Goal: Download file/media

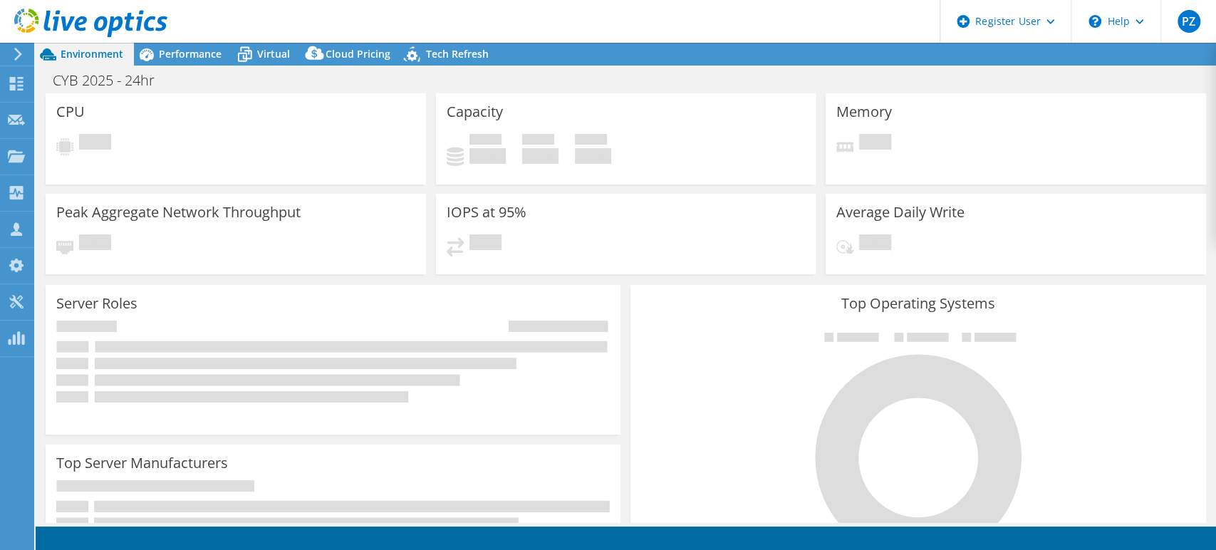
select select "USD"
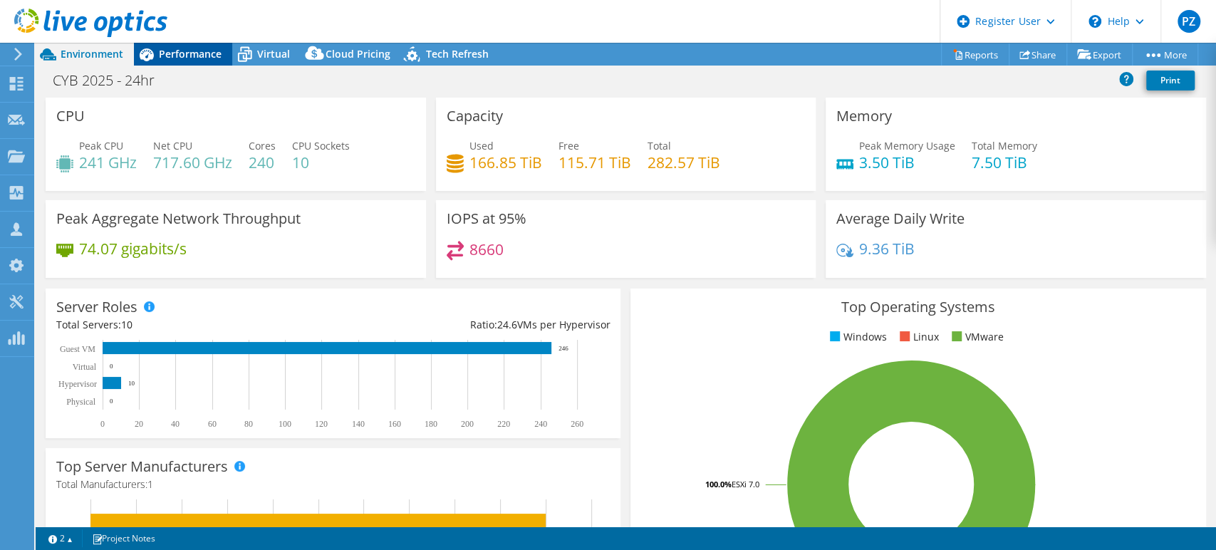
click at [185, 56] on span "Performance" at bounding box center [190, 54] width 63 height 14
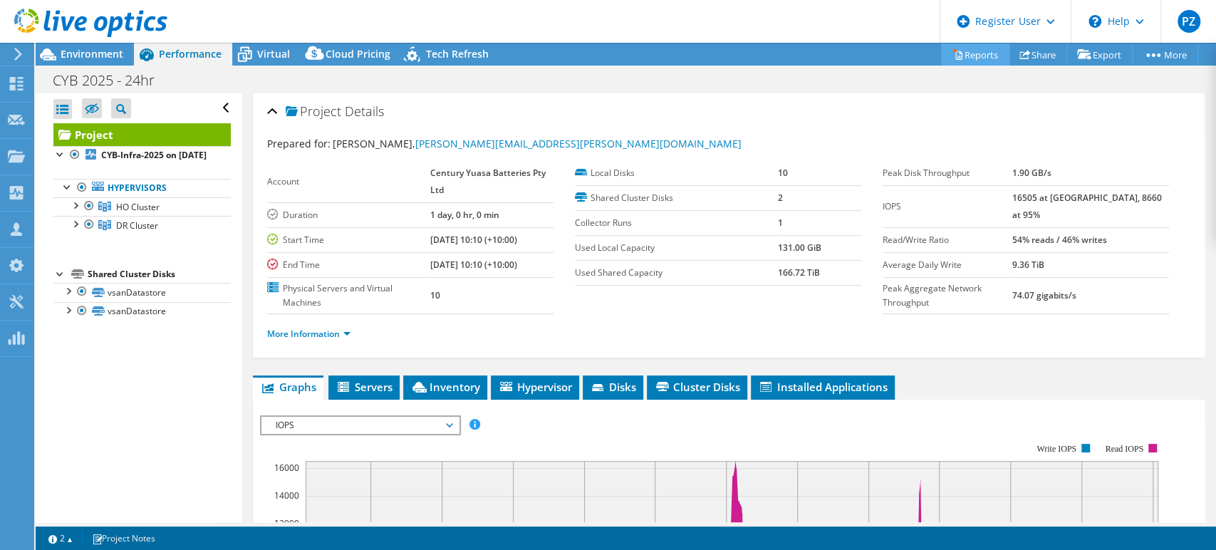
click at [981, 58] on link "Reports" at bounding box center [975, 54] width 68 height 22
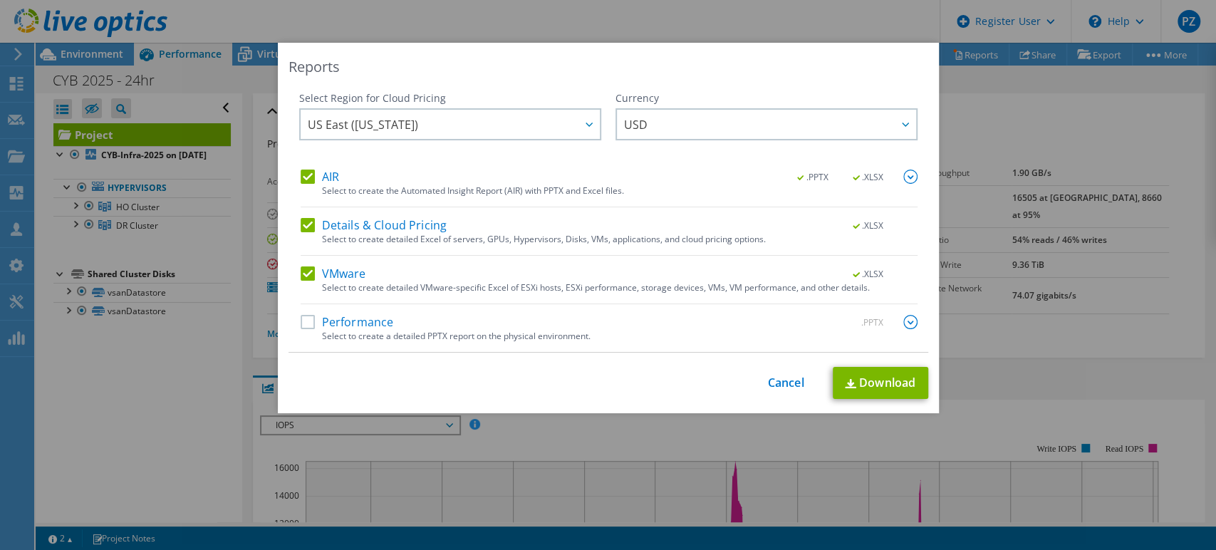
click at [316, 174] on label "AIR" at bounding box center [320, 177] width 38 height 14
click at [0, 0] on input "AIR" at bounding box center [0, 0] width 0 height 0
click at [337, 224] on label "Details & Cloud Pricing" at bounding box center [374, 225] width 147 height 14
click at [0, 0] on input "Details & Cloud Pricing" at bounding box center [0, 0] width 0 height 0
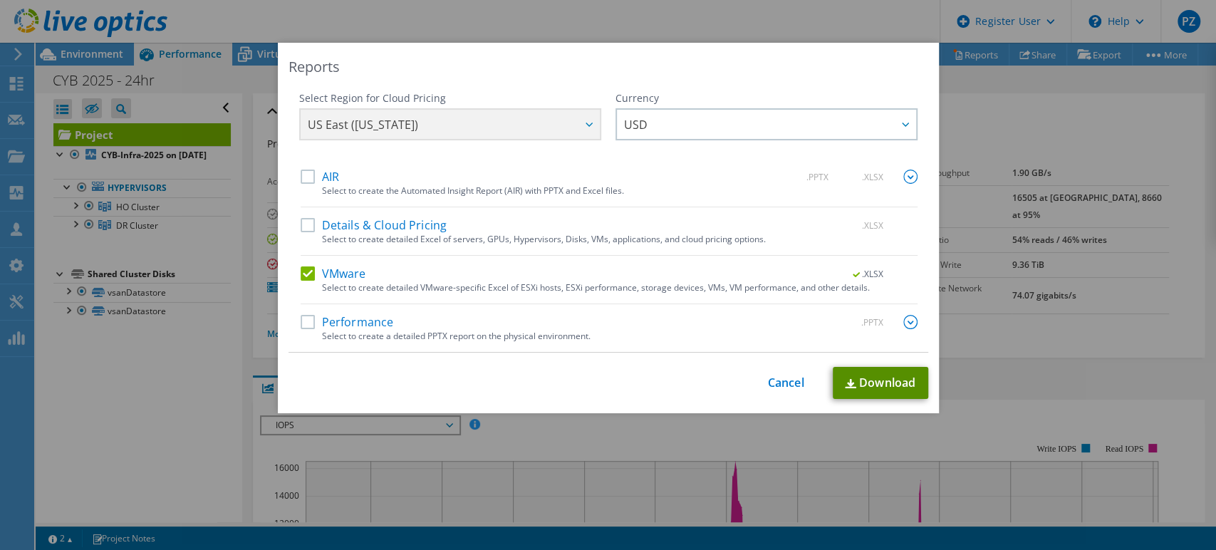
click at [875, 390] on link "Download" at bounding box center [880, 383] width 95 height 32
click at [1047, 110] on div "Reports Select Region for Cloud Pricing Asia Pacific (Hong Kong) Asia Pacific (…" at bounding box center [608, 275] width 1216 height 464
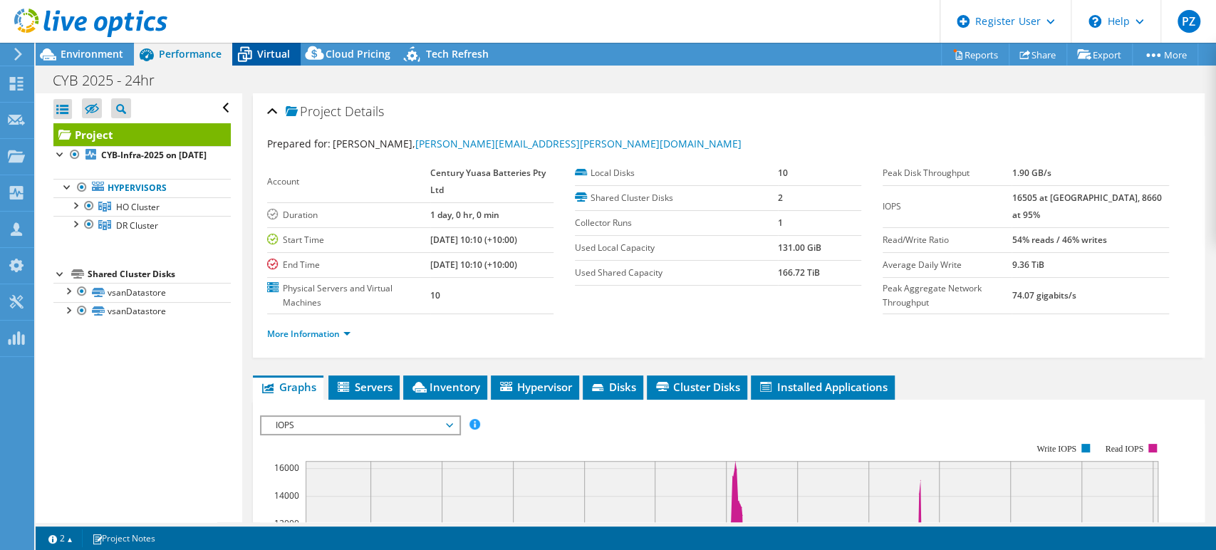
click at [247, 51] on icon at bounding box center [245, 55] width 14 height 11
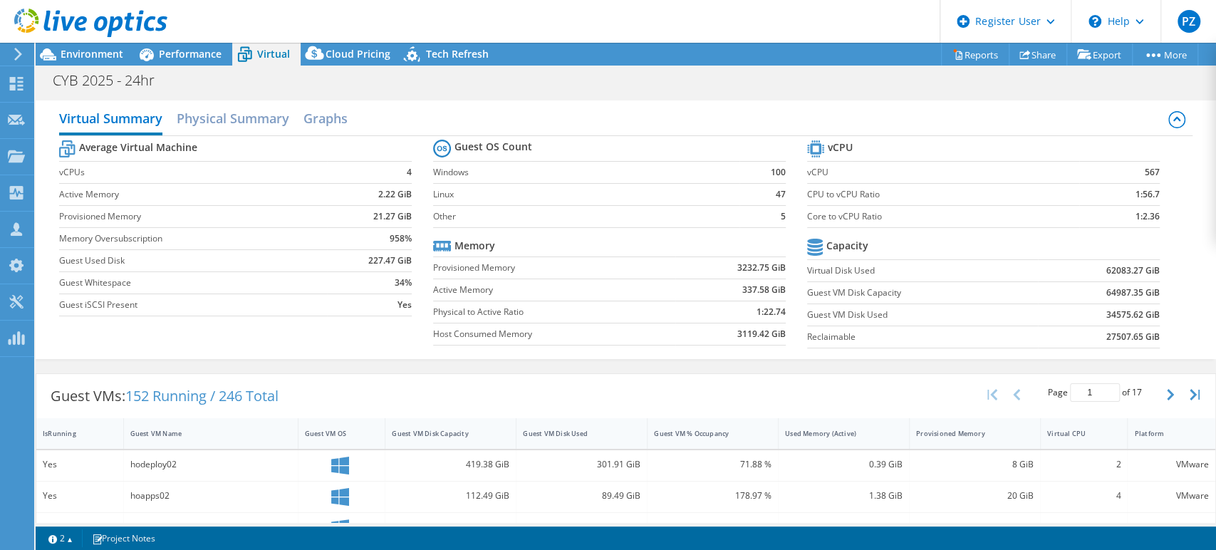
click at [807, 217] on label "Core to vCPU Ratio" at bounding box center [943, 216] width 272 height 14
drag, startPoint x: 1147, startPoint y: 219, endPoint x: 1132, endPoint y: 222, distance: 15.4
click at [1132, 222] on section "vCPU vCPU 567 CPU to vCPU Ratio 1:56.7 Core to vCPU Ratio 1:2.36 Capacity Virtu…" at bounding box center [994, 246] width 374 height 219
click at [194, 48] on span "Performance" at bounding box center [190, 54] width 63 height 14
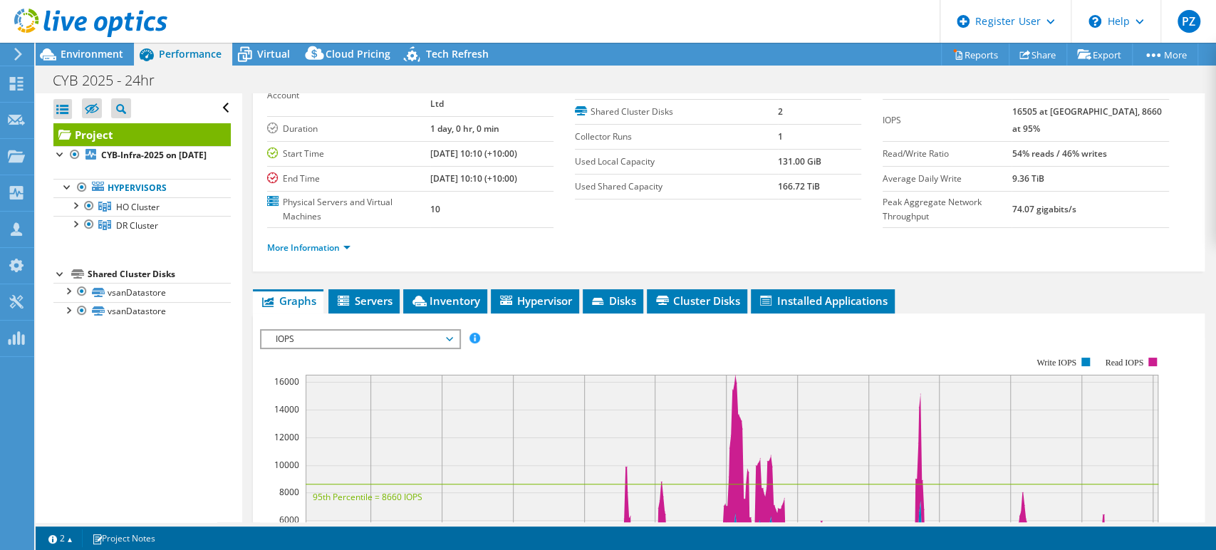
scroll to position [237, 0]
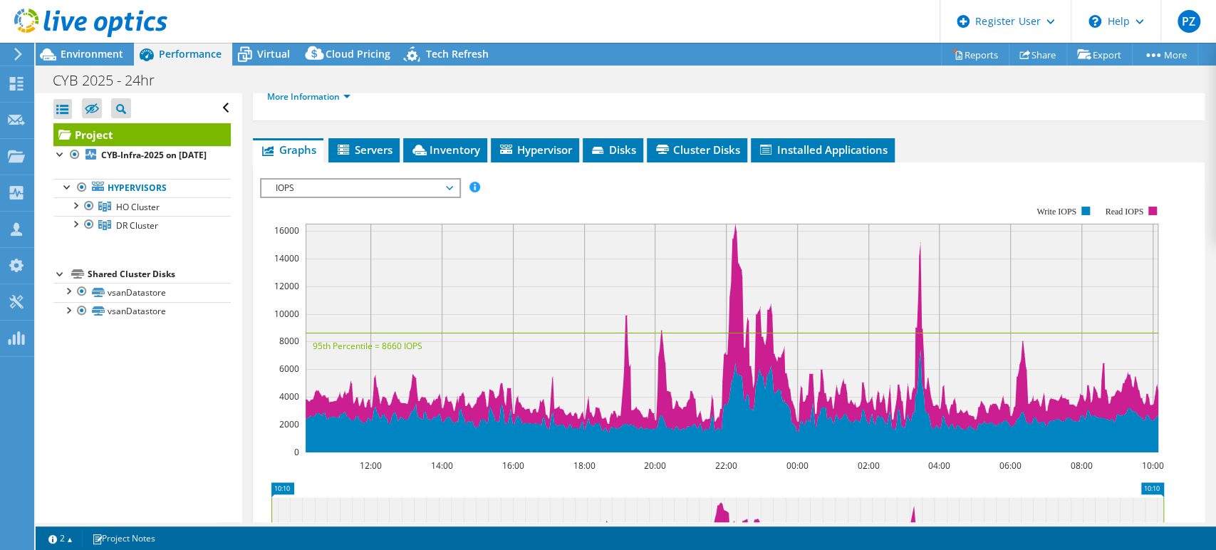
click at [397, 192] on span "IOPS" at bounding box center [360, 187] width 183 height 17
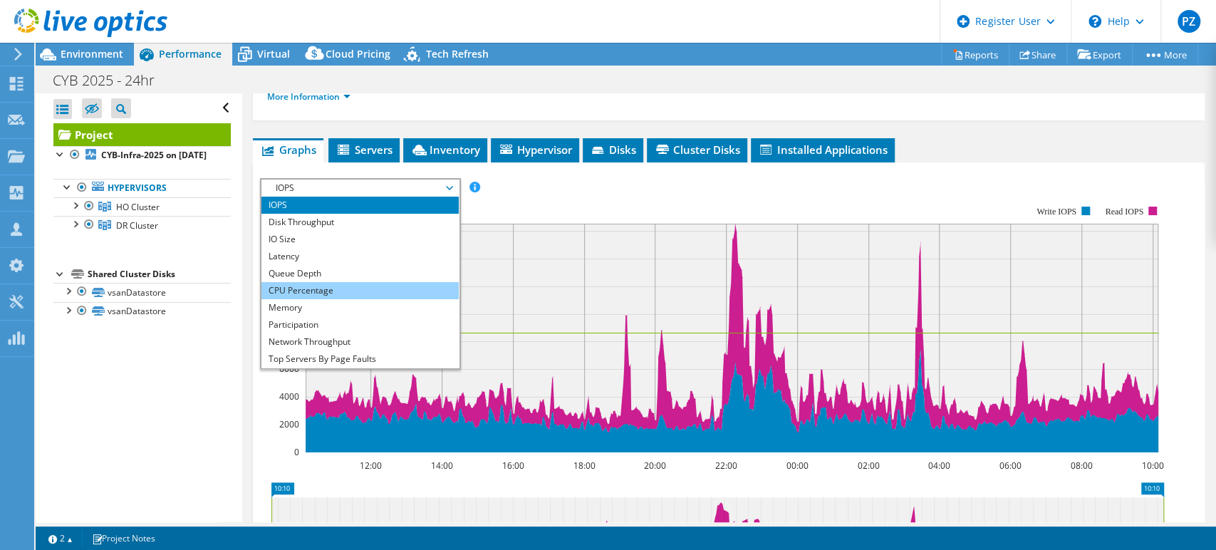
click at [397, 288] on li "CPU Percentage" at bounding box center [359, 290] width 197 height 17
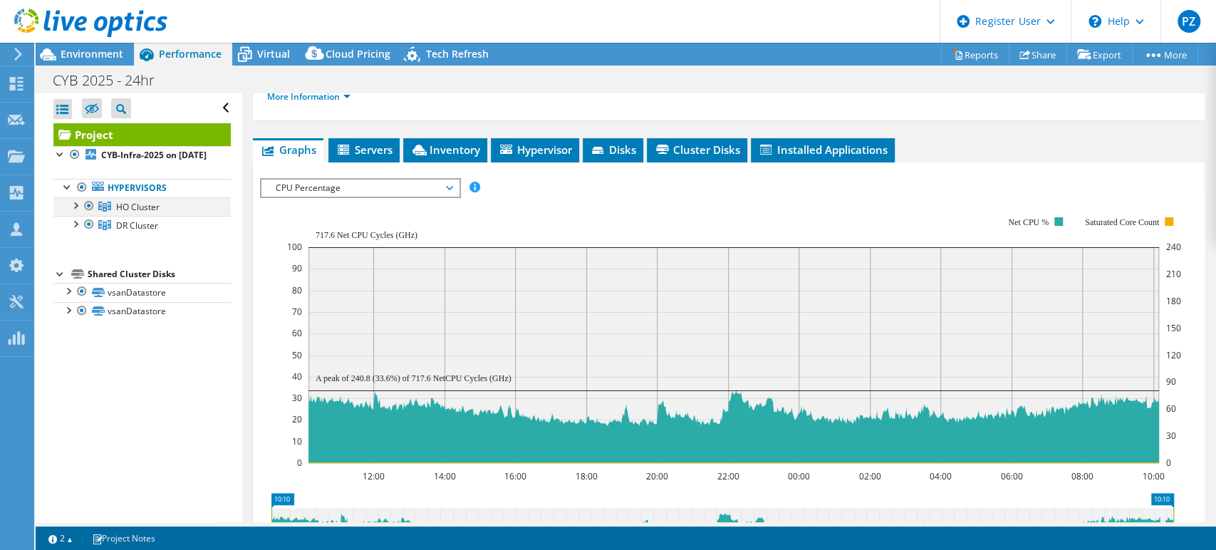
click at [71, 212] on div at bounding box center [75, 204] width 14 height 14
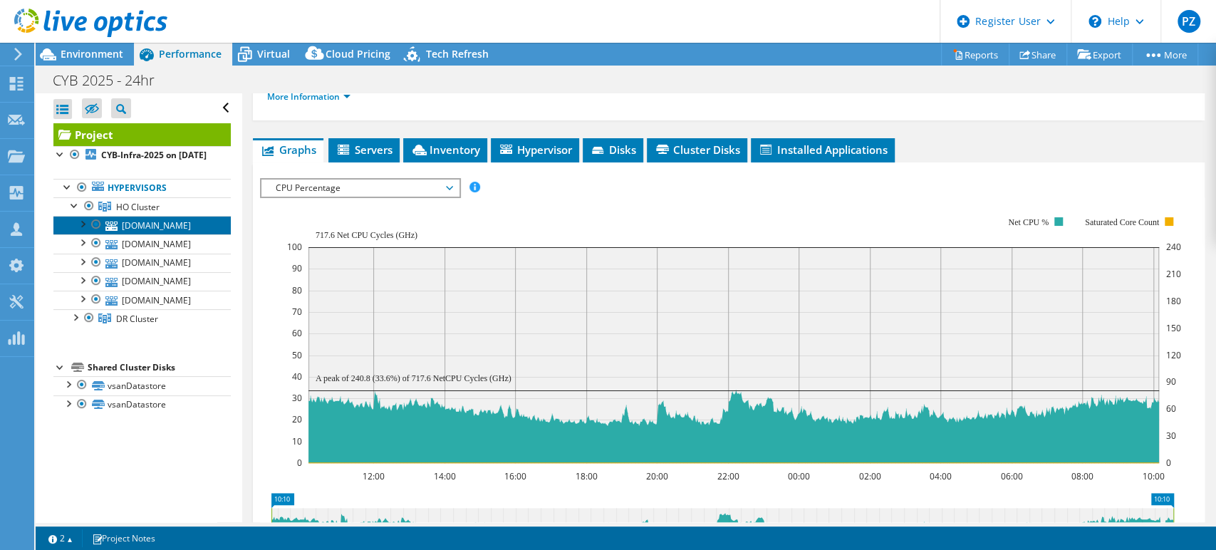
click at [139, 234] on link "hoesxi03.cyb.com.au" at bounding box center [141, 225] width 177 height 19
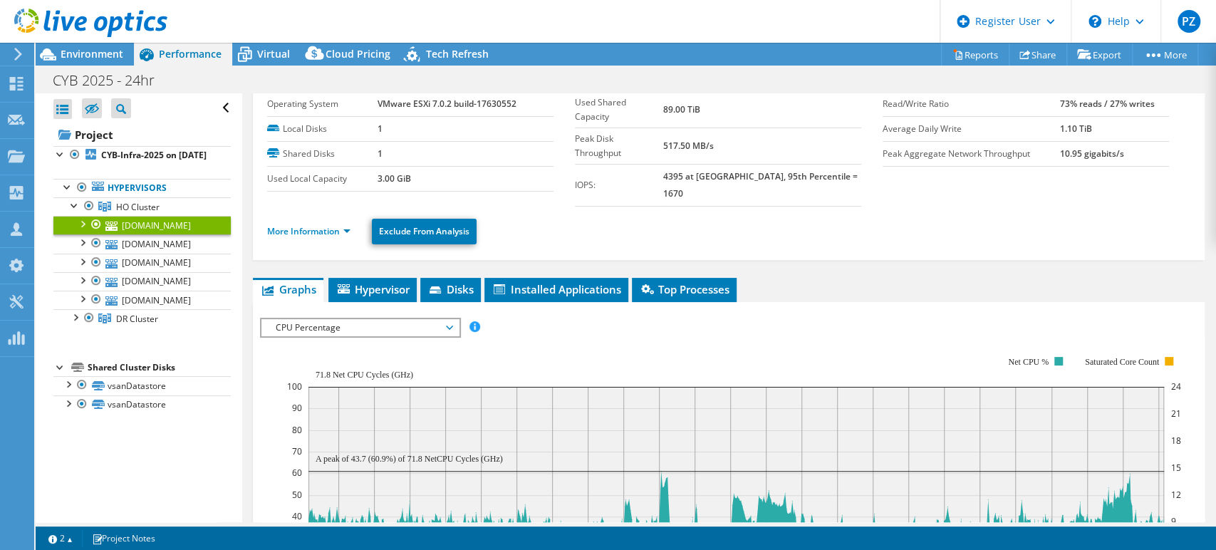
scroll to position [0, 0]
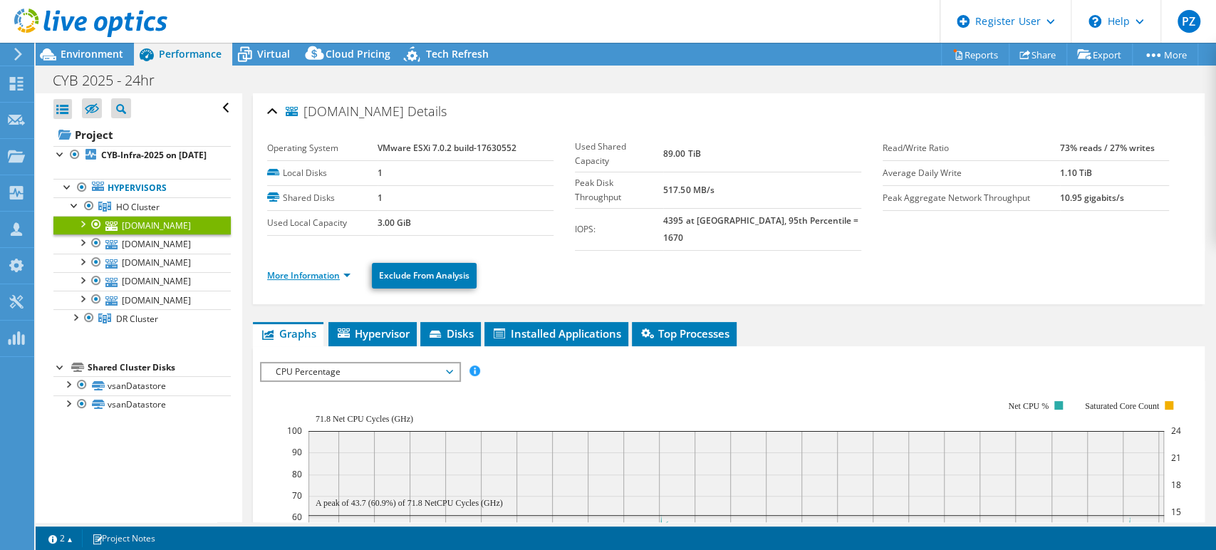
click at [298, 269] on link "More Information" at bounding box center [308, 275] width 83 height 12
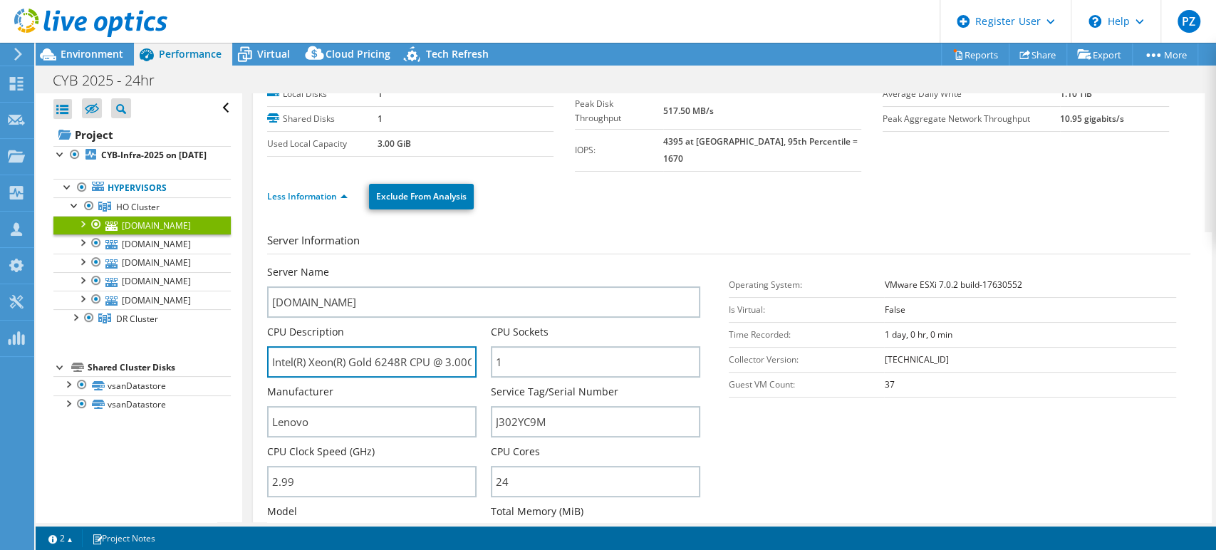
scroll to position [0, 67]
drag, startPoint x: 385, startPoint y: 342, endPoint x: 364, endPoint y: 348, distance: 22.3
click at [364, 348] on input "Intel(R) Xeon(R) Gold 6248R CPU @ 3.00GHz 2.99 GHz" at bounding box center [371, 361] width 209 height 31
click at [366, 347] on input "Intel(R) Xeon(R) Gold 6248R CPU @ 3.00GHz 2.99 GHz" at bounding box center [371, 361] width 209 height 31
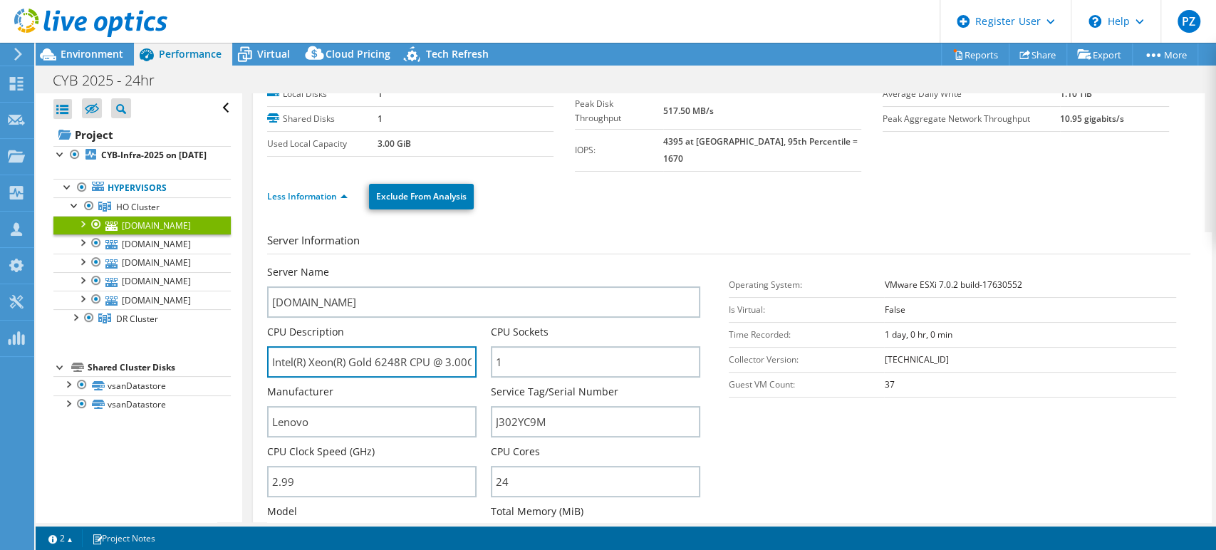
drag, startPoint x: 363, startPoint y: 350, endPoint x: 225, endPoint y: 344, distance: 138.3
click at [225, 344] on div "Open All Close All Hide Excluded Nodes Project Tree Filter" at bounding box center [626, 307] width 1180 height 429
click at [73, 323] on div at bounding box center [75, 316] width 14 height 14
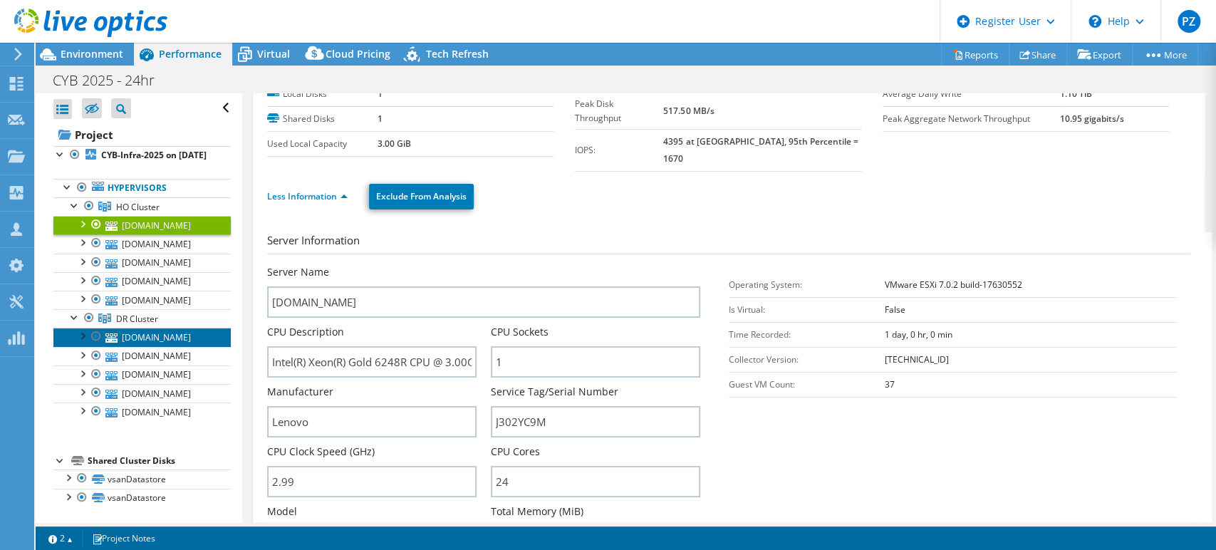
click at [120, 346] on link "dresxi02.cyb.com.au" at bounding box center [141, 337] width 177 height 19
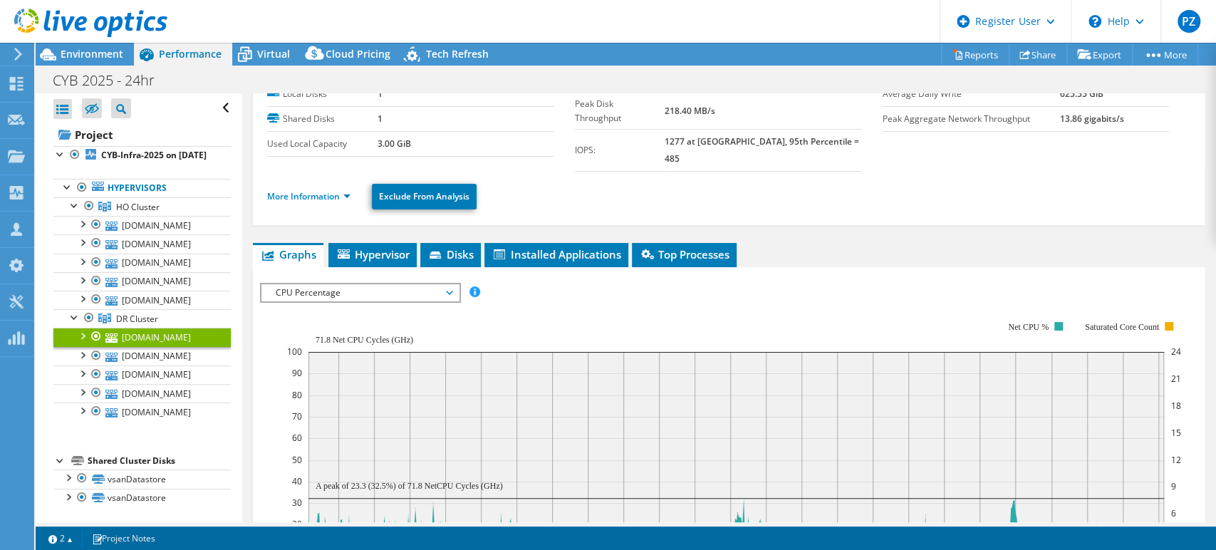
click at [327, 189] on li "More Information" at bounding box center [313, 197] width 92 height 16
click at [327, 190] on link "More Information" at bounding box center [308, 196] width 83 height 12
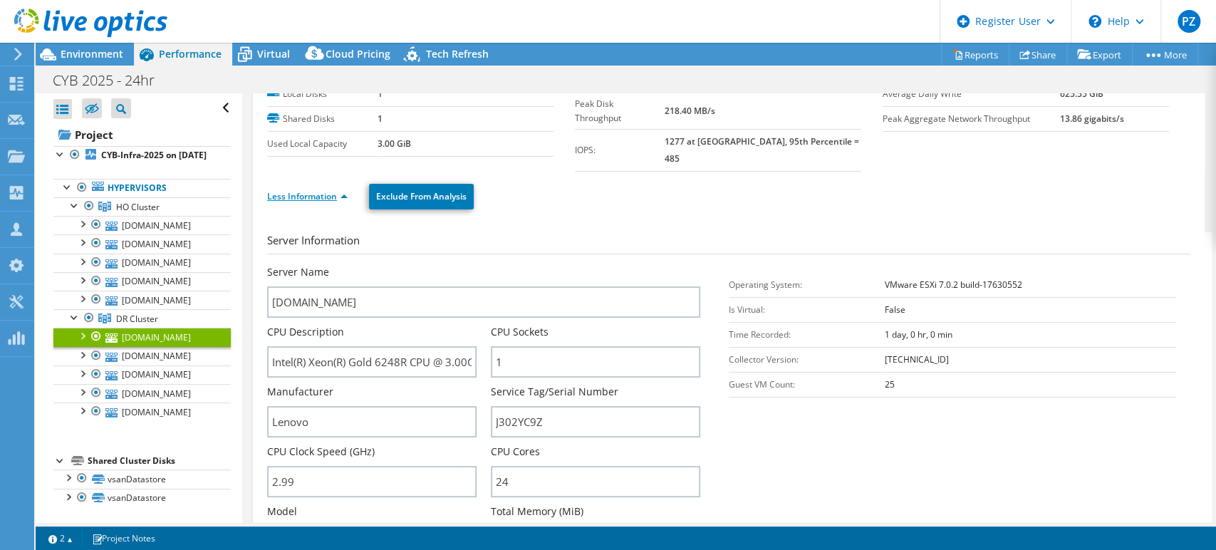
click at [325, 190] on link "Less Information" at bounding box center [307, 196] width 80 height 12
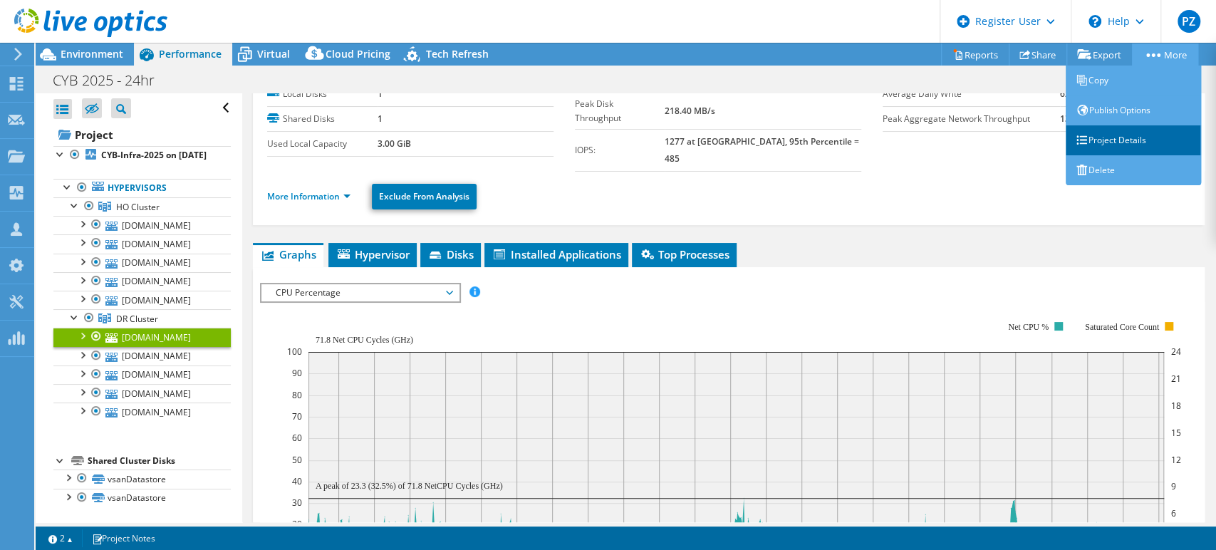
click at [1145, 132] on link "Project Details" at bounding box center [1132, 140] width 135 height 30
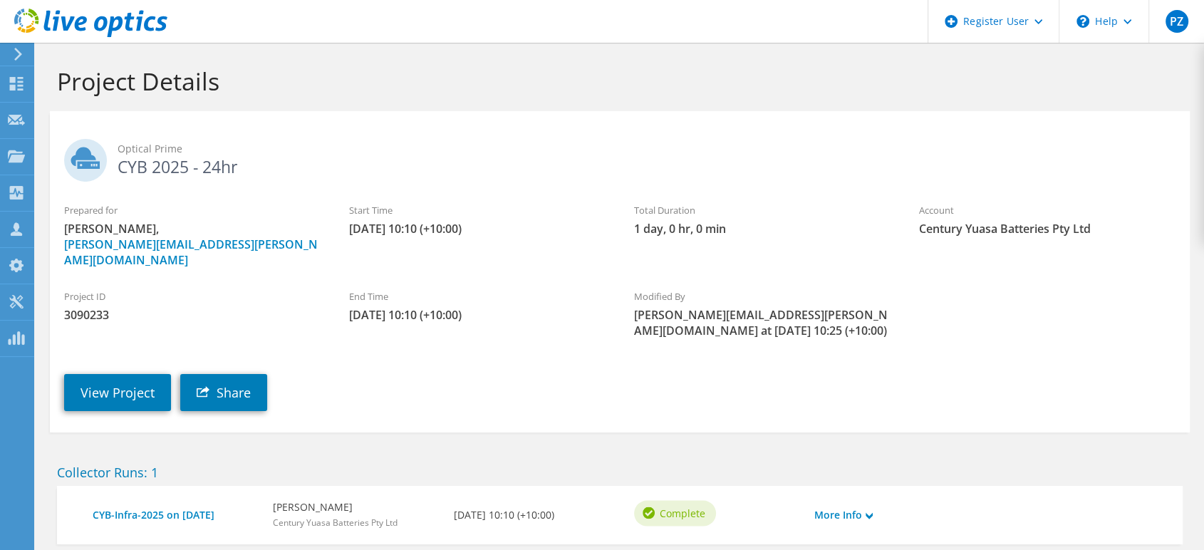
click at [102, 307] on span "3090233" at bounding box center [192, 315] width 256 height 16
copy span "3090233"
click at [41, 89] on div "Dashboard" at bounding box center [66, 84] width 67 height 36
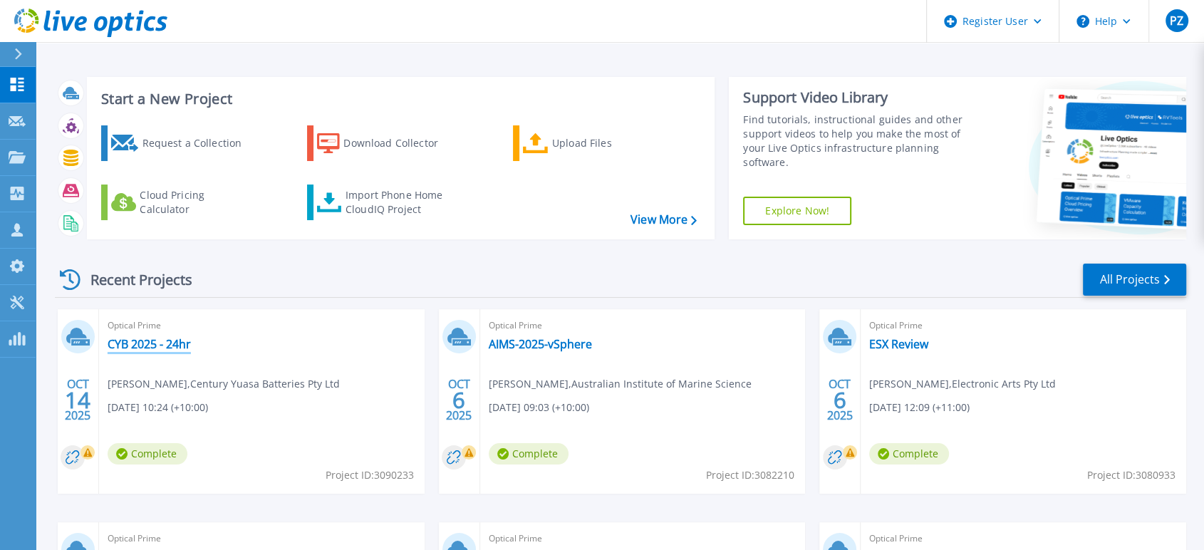
click at [149, 338] on link "CYB 2025 - 24hr" at bounding box center [149, 344] width 83 height 14
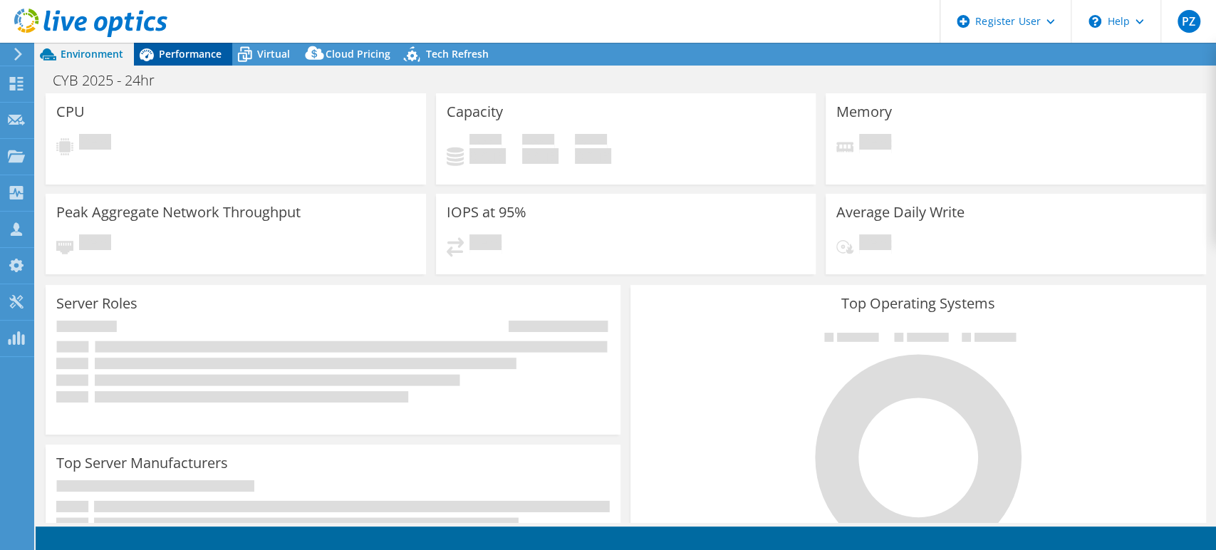
click at [203, 61] on div "Performance" at bounding box center [183, 54] width 98 height 23
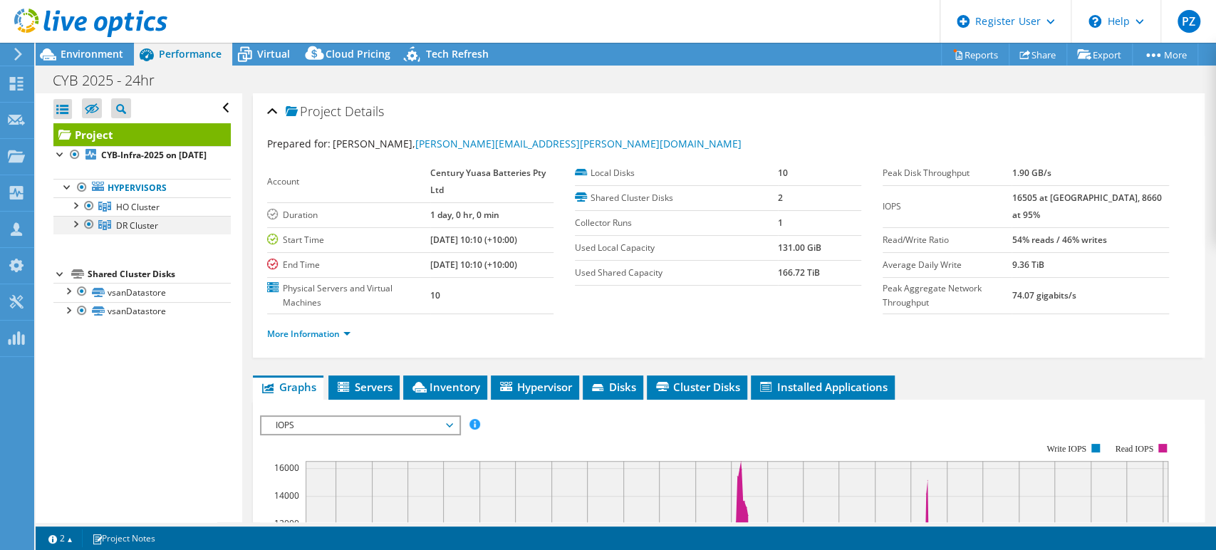
click at [85, 232] on div at bounding box center [89, 224] width 14 height 17
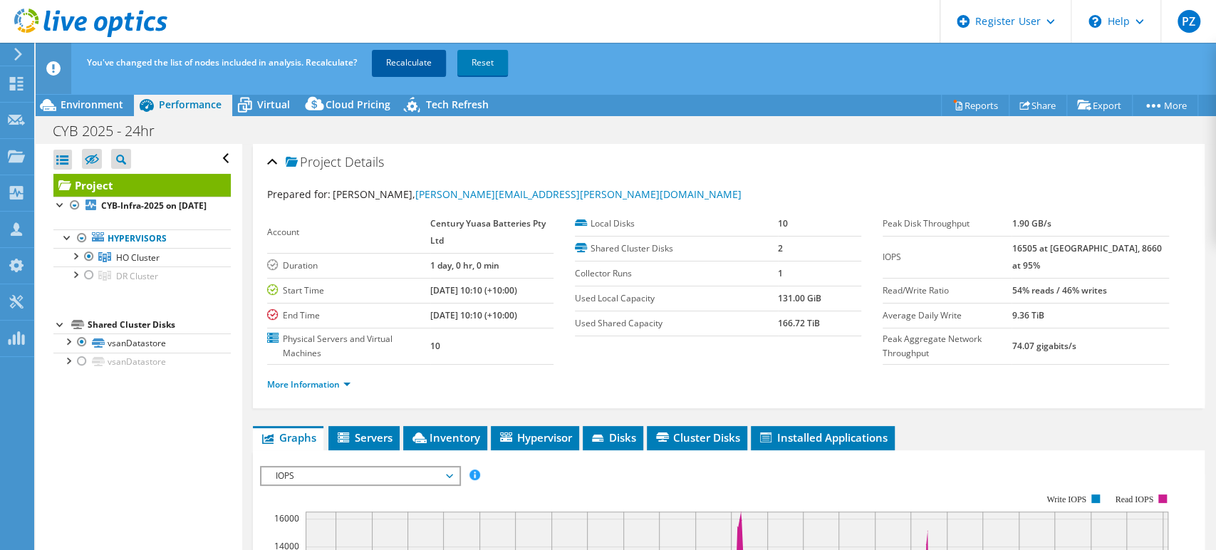
click at [415, 65] on link "Recalculate" at bounding box center [409, 63] width 74 height 26
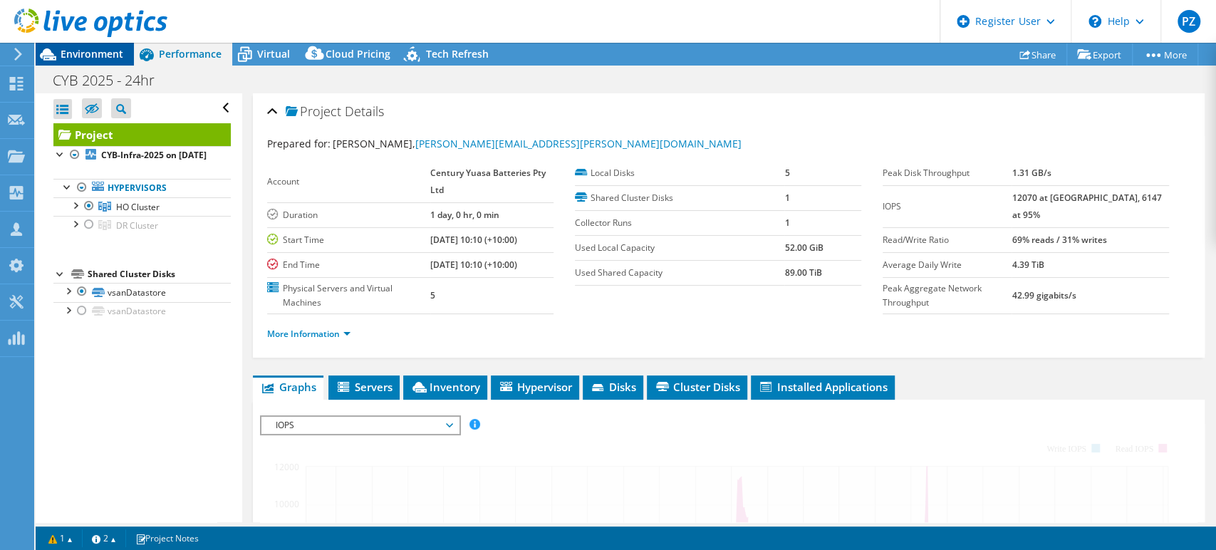
click at [101, 50] on span "Environment" at bounding box center [92, 54] width 63 height 14
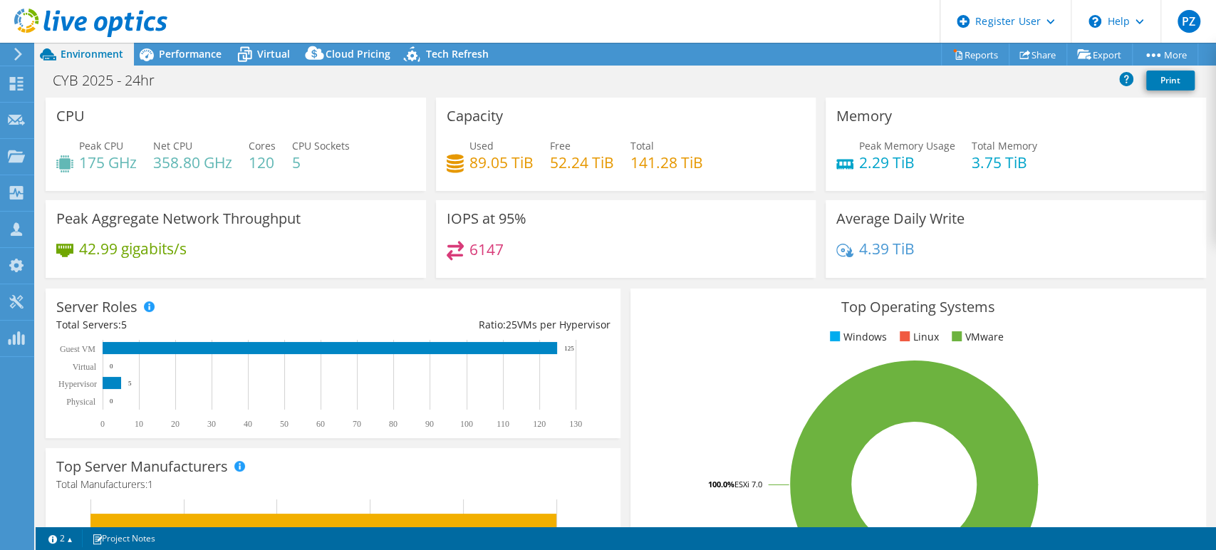
click at [258, 160] on h4 "120" at bounding box center [262, 163] width 27 height 16
drag, startPoint x: 499, startPoint y: 253, endPoint x: 468, endPoint y: 255, distance: 30.7
click at [469, 255] on h4 "6147" at bounding box center [486, 249] width 34 height 16
click at [523, 249] on div "6147" at bounding box center [626, 256] width 359 height 31
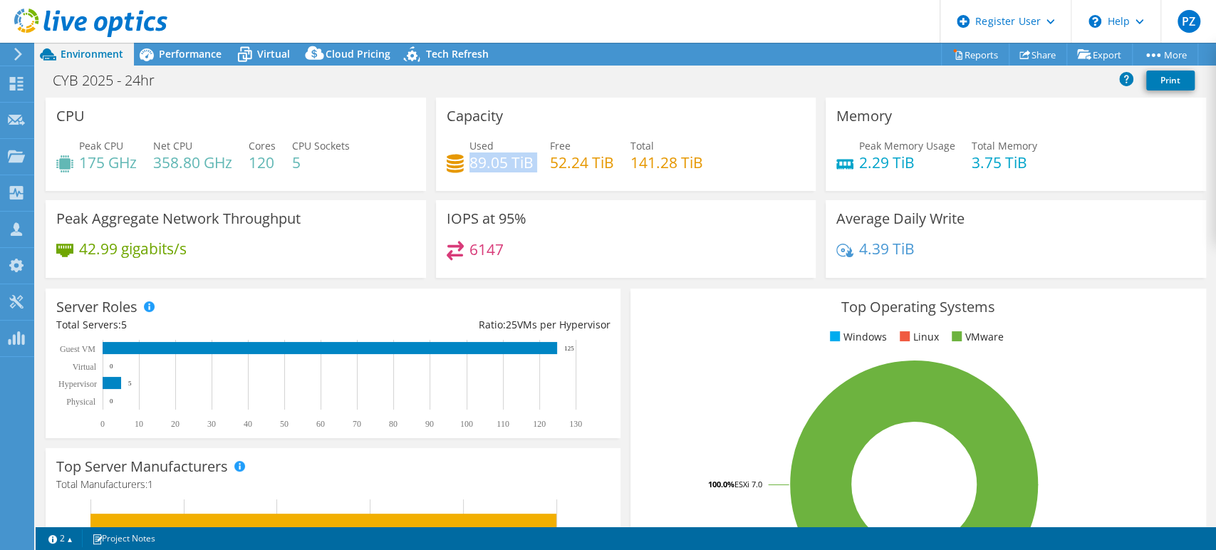
drag, startPoint x: 473, startPoint y: 158, endPoint x: 519, endPoint y: 177, distance: 49.9
click at [519, 177] on div "Used 89.05 TiB Free 52.24 TiB Total 141.28 TiB" at bounding box center [626, 161] width 359 height 46
drag, startPoint x: 512, startPoint y: 252, endPoint x: 452, endPoint y: 249, distance: 59.9
click at [452, 249] on div "6147" at bounding box center [626, 256] width 359 height 31
click at [510, 242] on div "6147" at bounding box center [626, 256] width 359 height 31
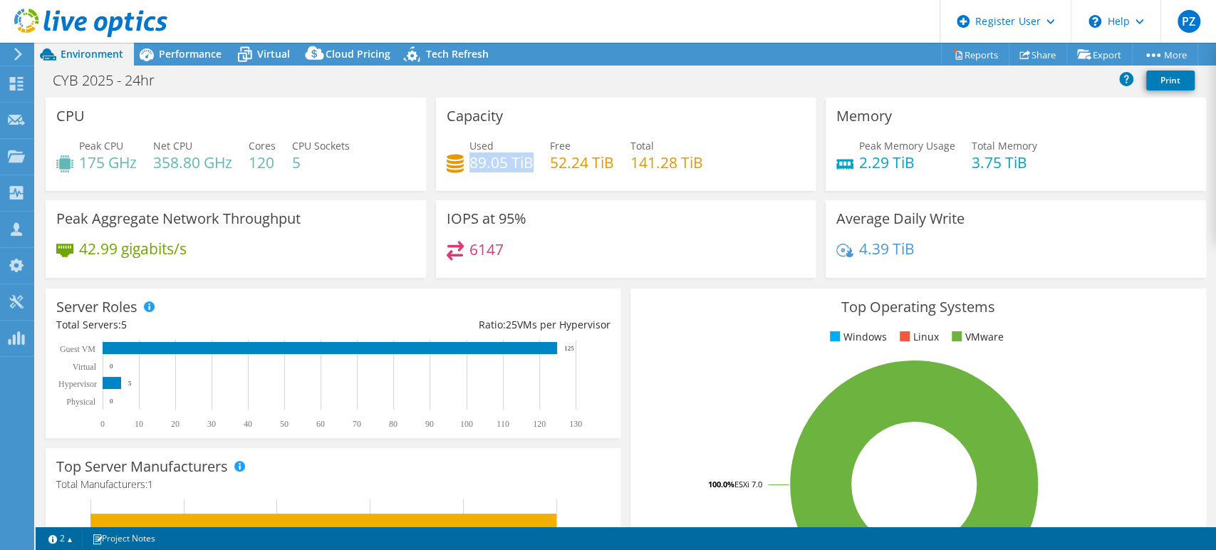
drag, startPoint x: 528, startPoint y: 164, endPoint x: 467, endPoint y: 165, distance: 61.3
click at [469, 165] on h4 "89.05 TiB" at bounding box center [501, 163] width 64 height 16
click at [210, 51] on span "Performance" at bounding box center [190, 54] width 63 height 14
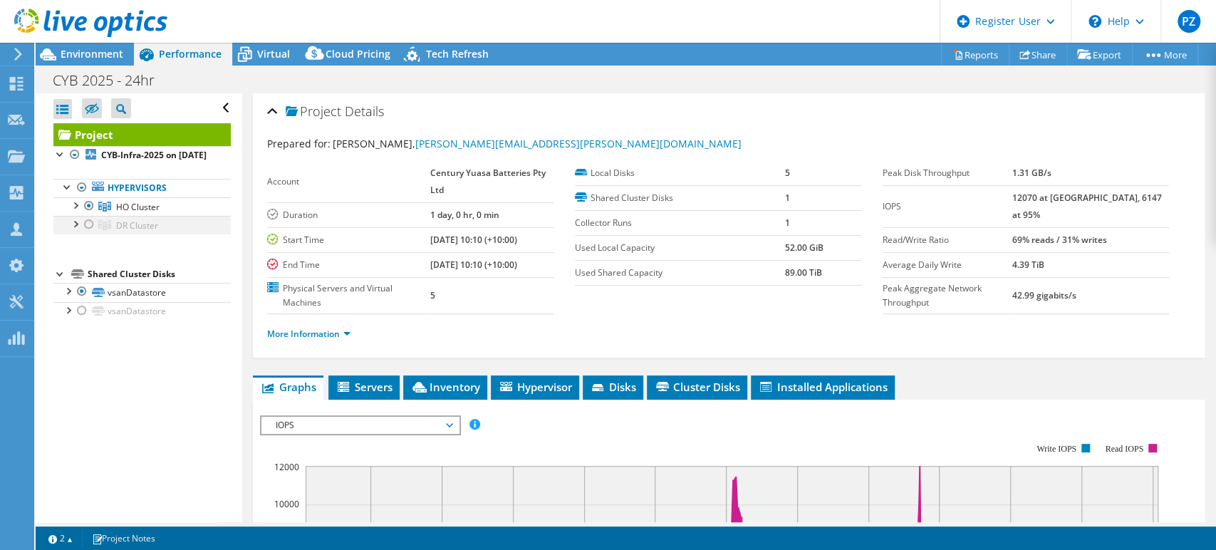
click at [88, 233] on div at bounding box center [89, 224] width 14 height 17
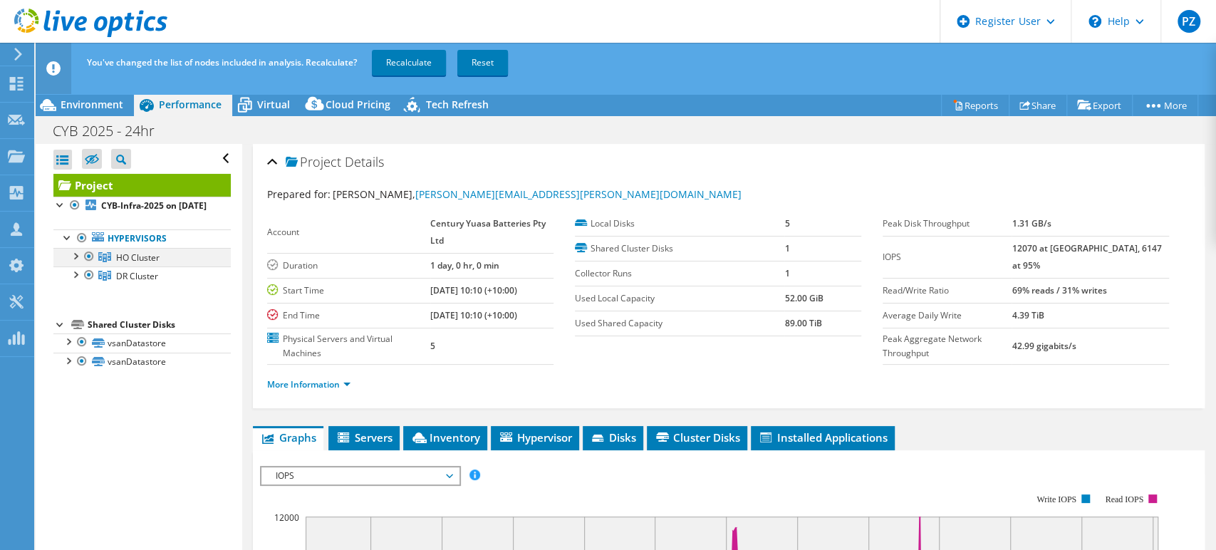
click at [90, 265] on div at bounding box center [89, 256] width 14 height 17
click at [397, 56] on link "Recalculate" at bounding box center [409, 63] width 74 height 26
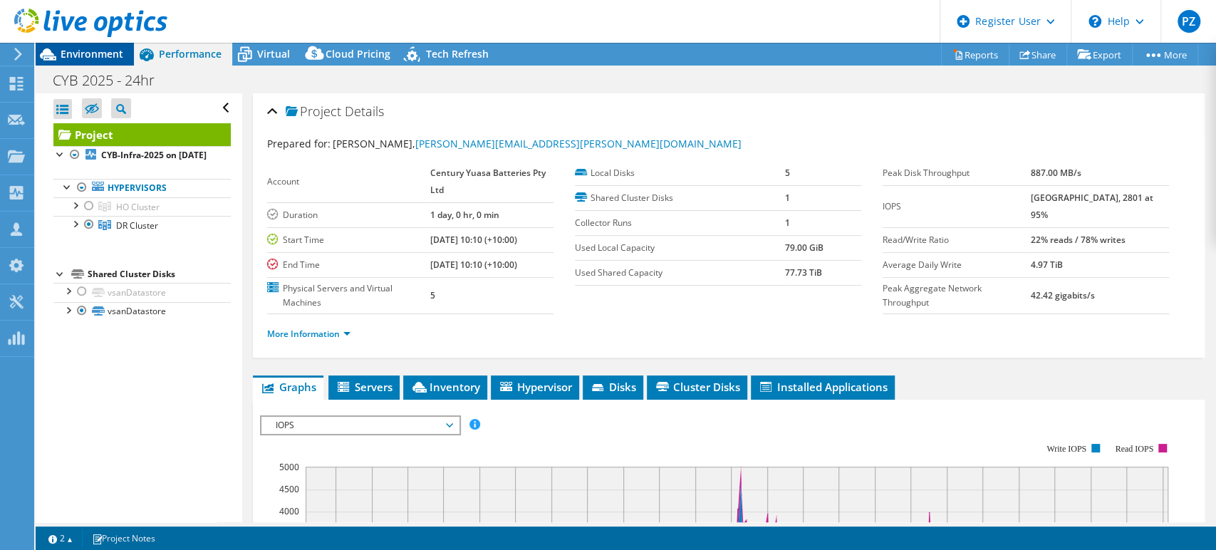
click at [101, 50] on span "Environment" at bounding box center [92, 54] width 63 height 14
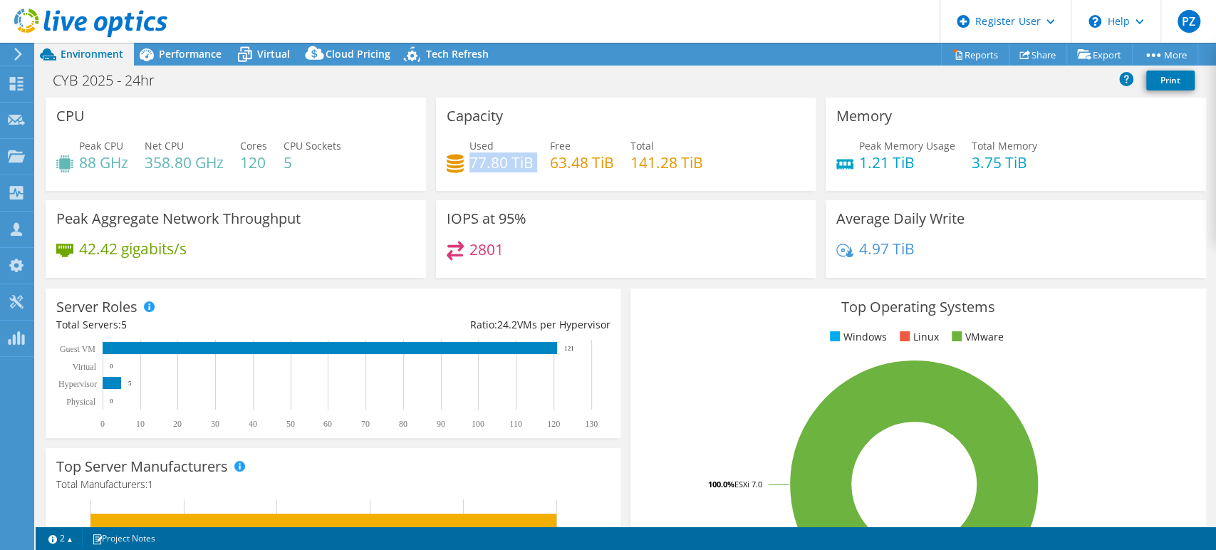
drag, startPoint x: 530, startPoint y: 164, endPoint x: 464, endPoint y: 168, distance: 65.7
click at [464, 168] on div "Used 77.80 TiB Free 63.48 TiB Total 141.28 TiB" at bounding box center [626, 161] width 359 height 46
click at [531, 172] on div "Used 77.80 TiB Free 63.48 TiB Total 141.28 TiB" at bounding box center [626, 161] width 359 height 46
drag, startPoint x: 530, startPoint y: 164, endPoint x: 467, endPoint y: 162, distance: 62.7
click at [467, 162] on div "Used 77.80 TiB Free 63.48 TiB Total 141.28 TiB" at bounding box center [626, 161] width 359 height 46
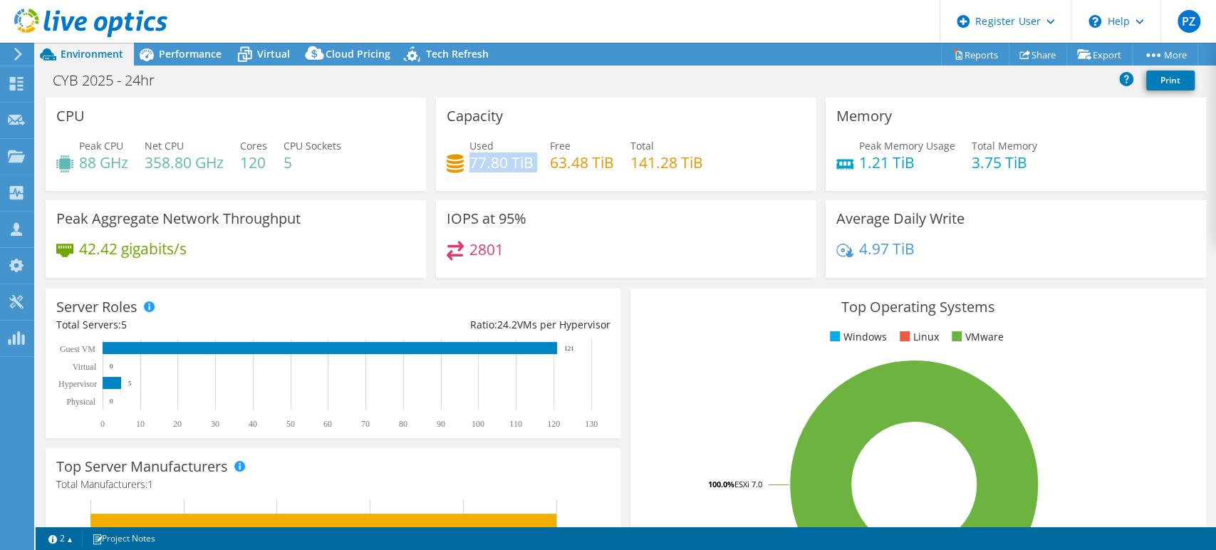
click at [530, 162] on div "Used 77.80 TiB Free 63.48 TiB Total 141.28 TiB" at bounding box center [626, 161] width 359 height 46
drag, startPoint x: 530, startPoint y: 163, endPoint x: 465, endPoint y: 163, distance: 64.8
click at [465, 163] on div "Used 77.80 TiB Free 63.48 TiB Total 141.28 TiB" at bounding box center [626, 161] width 359 height 46
drag, startPoint x: 545, startPoint y: 169, endPoint x: 602, endPoint y: 174, distance: 57.3
click at [602, 174] on div "Used 77.80 TiB Free 63.48 TiB Total 141.28 TiB" at bounding box center [626, 161] width 359 height 46
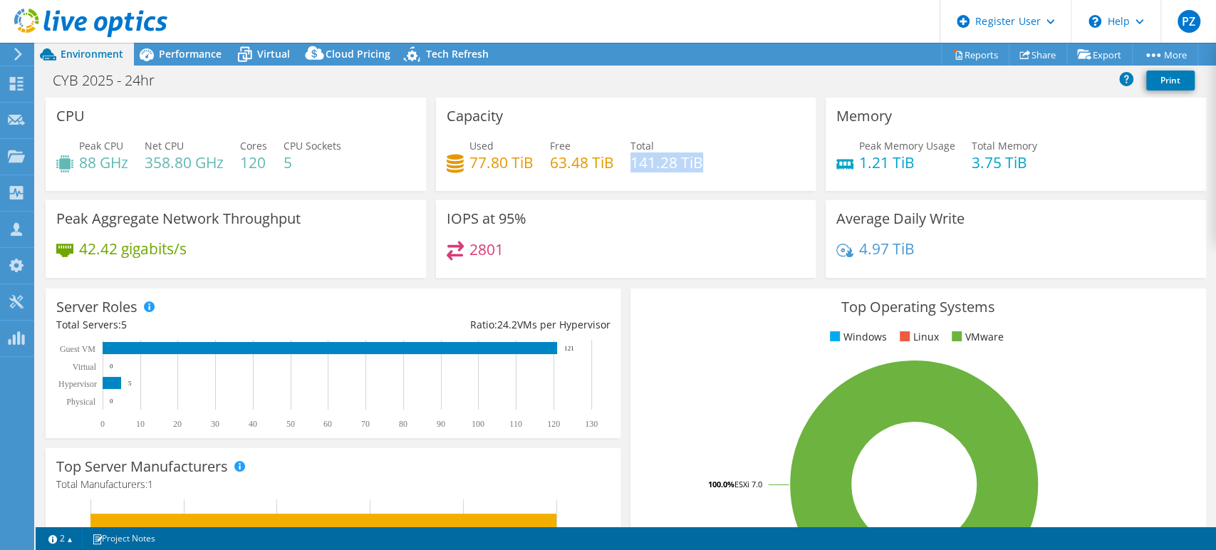
drag, startPoint x: 698, startPoint y: 165, endPoint x: 627, endPoint y: 171, distance: 70.8
click at [627, 171] on div "Used 77.80 TiB Free 63.48 TiB Total 141.28 TiB" at bounding box center [626, 161] width 359 height 46
click at [482, 249] on h4 "2801" at bounding box center [486, 249] width 34 height 16
drag, startPoint x: 716, startPoint y: 162, endPoint x: 472, endPoint y: 162, distance: 243.6
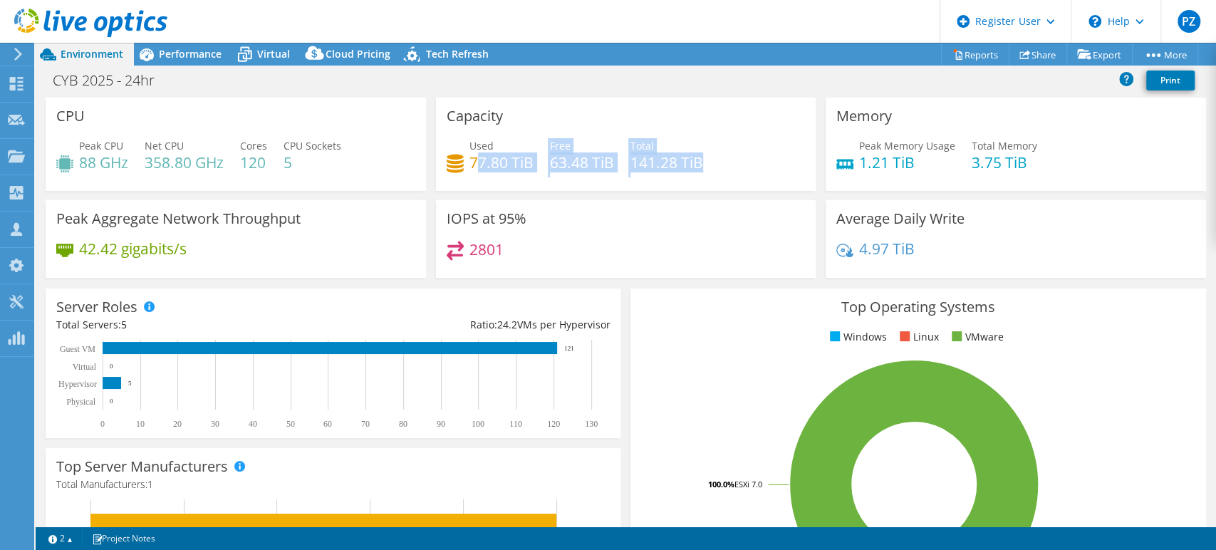
click at [472, 162] on div "Used 77.80 TiB Free 63.48 TiB Total 141.28 TiB" at bounding box center [626, 161] width 359 height 46
click at [535, 194] on div "Capacity Used 77.80 TiB Free 63.48 TiB Total 141.28 TiB" at bounding box center [626, 149] width 390 height 103
drag, startPoint x: 714, startPoint y: 169, endPoint x: 439, endPoint y: 116, distance: 279.9
click at [439, 116] on div "Capacity Used 77.80 TiB Free 63.48 TiB Total 141.28 TiB" at bounding box center [626, 144] width 380 height 93
click at [746, 179] on div "Used 77.80 TiB Free 63.48 TiB Total 141.28 TiB" at bounding box center [626, 161] width 359 height 46
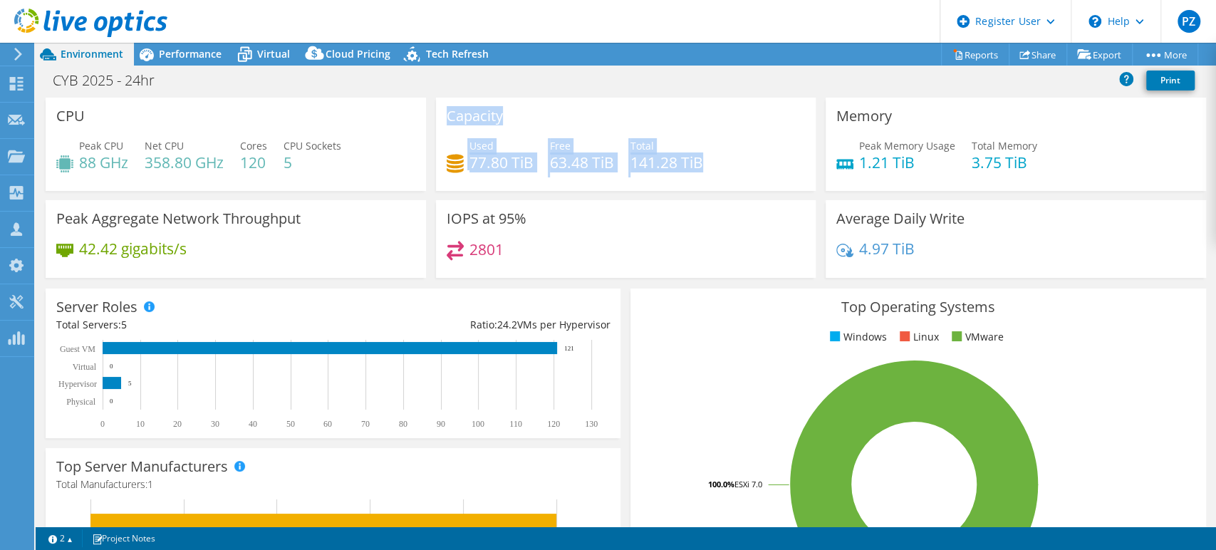
drag, startPoint x: 726, startPoint y: 169, endPoint x: 435, endPoint y: 118, distance: 295.7
click at [436, 118] on div "Capacity Used 77.80 TiB Free 63.48 TiB Total 141.28 TiB" at bounding box center [626, 144] width 380 height 93
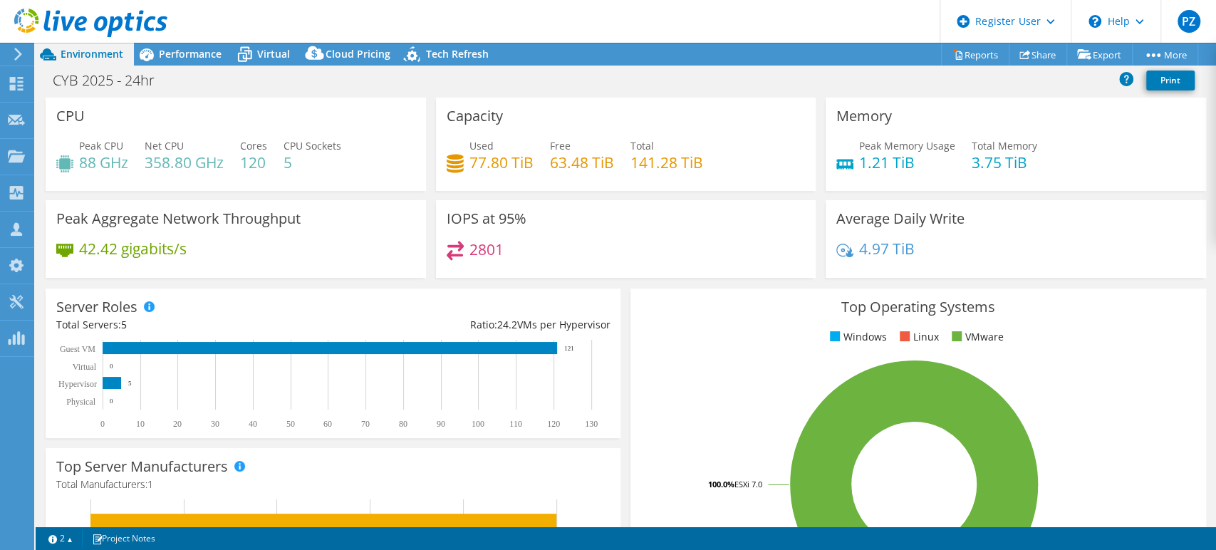
click at [707, 170] on div "Used 77.80 TiB Free 63.48 TiB Total 141.28 TiB" at bounding box center [626, 161] width 359 height 46
